Goal: Check status: Check status

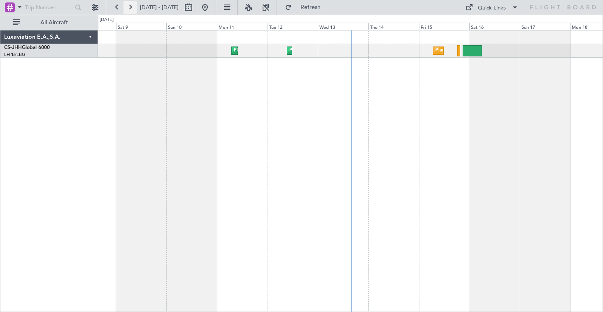
click at [132, 10] on button at bounding box center [129, 7] width 13 height 13
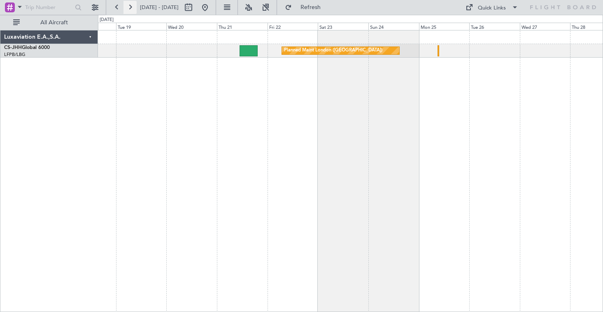
click at [133, 7] on button at bounding box center [129, 7] width 13 height 13
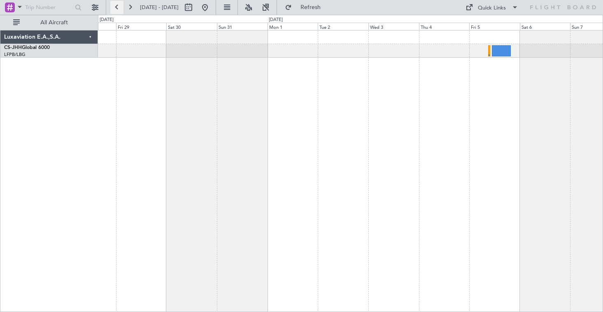
click at [118, 11] on button at bounding box center [116, 7] width 13 height 13
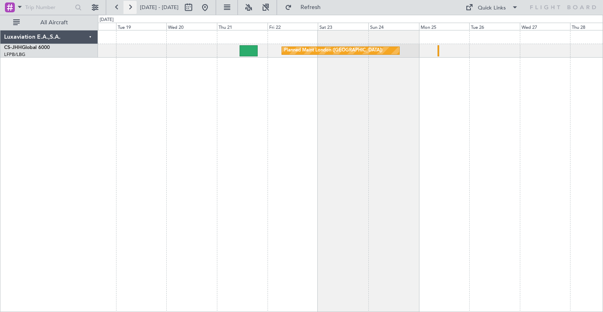
click at [130, 8] on button at bounding box center [129, 7] width 13 height 13
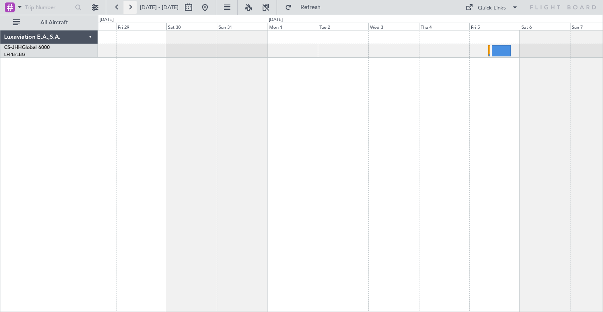
click at [130, 8] on button at bounding box center [129, 7] width 13 height 13
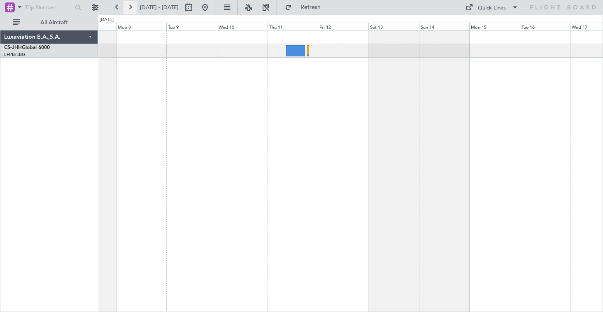
click at [130, 8] on button at bounding box center [129, 7] width 13 height 13
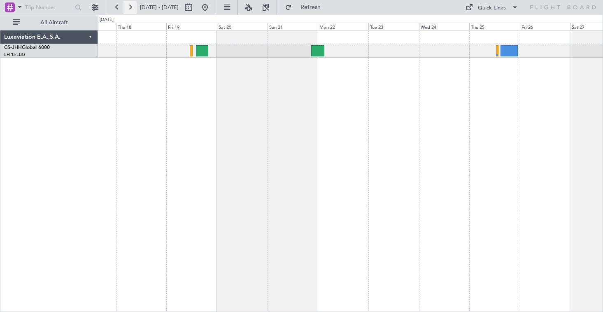
click at [130, 9] on button at bounding box center [129, 7] width 13 height 13
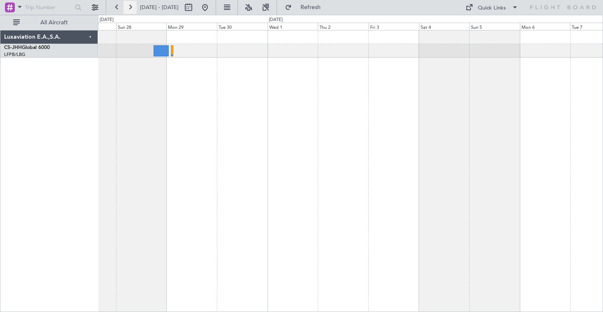
click at [131, 5] on button at bounding box center [129, 7] width 13 height 13
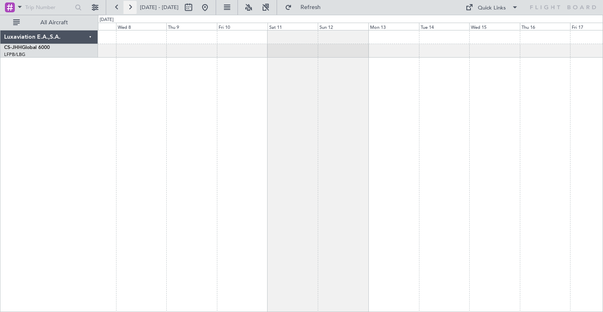
click at [131, 5] on button at bounding box center [129, 7] width 13 height 13
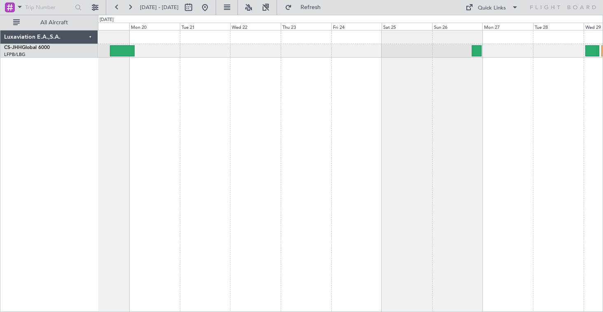
click at [345, 150] on div at bounding box center [350, 171] width 505 height 282
click at [211, 9] on button at bounding box center [204, 7] width 13 height 13
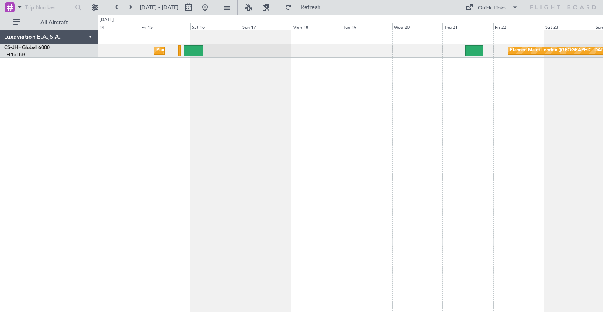
click at [278, 89] on div "Planned Maint [GEOGRAPHIC_DATA] ([GEOGRAPHIC_DATA]) Planned Maint [GEOGRAPHIC_D…" at bounding box center [350, 171] width 505 height 282
